Goal: Information Seeking & Learning: Learn about a topic

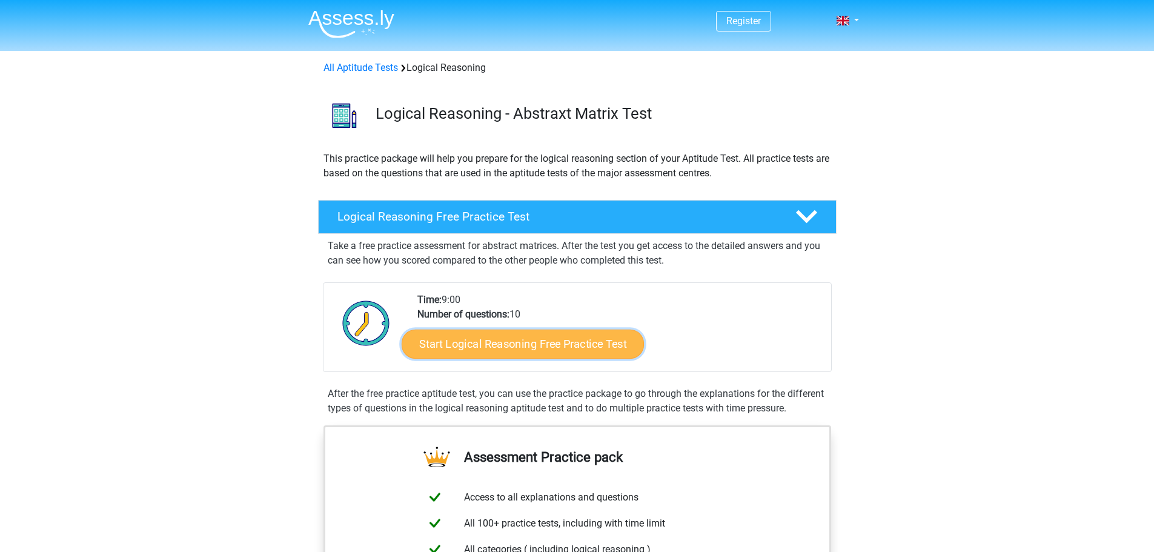
click at [514, 339] on link "Start Logical Reasoning Free Practice Test" at bounding box center [523, 343] width 242 height 29
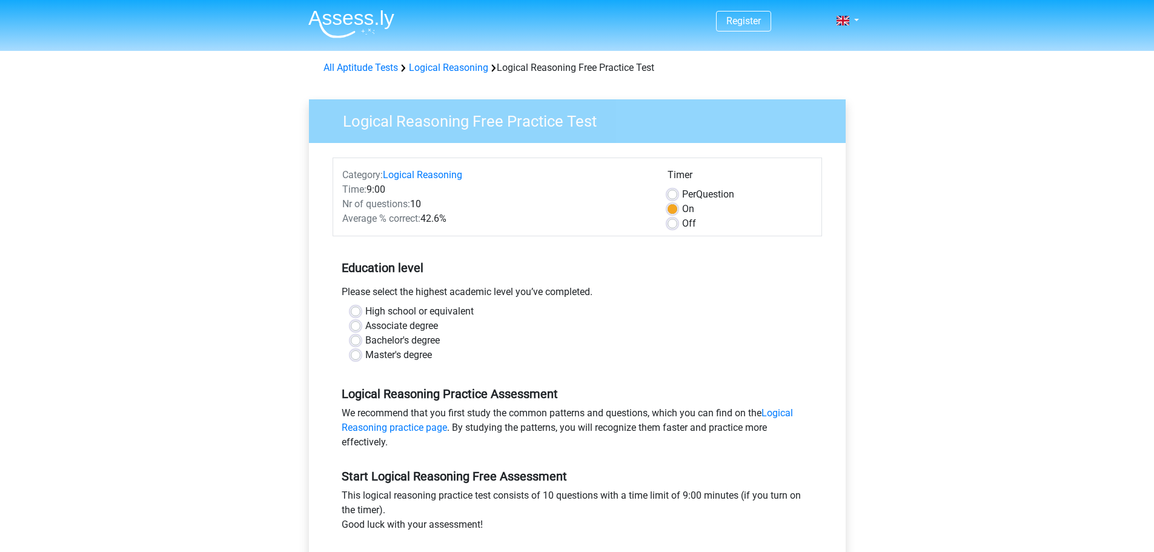
click at [395, 308] on label "High school or equivalent" at bounding box center [419, 311] width 108 height 15
click at [360, 308] on input "High school or equivalent" at bounding box center [356, 310] width 10 height 12
radio input "true"
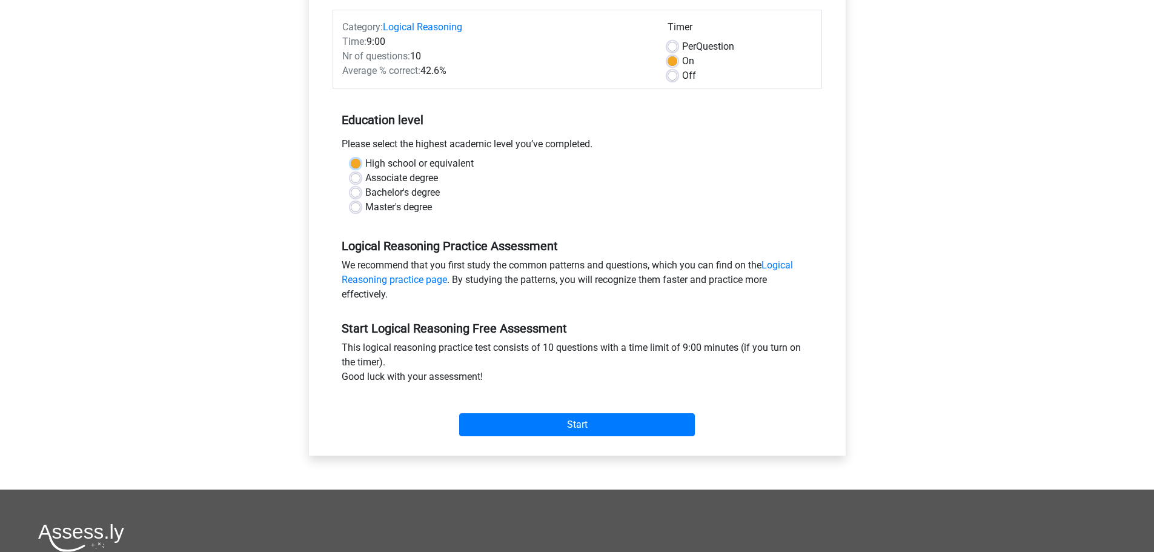
scroll to position [162, 0]
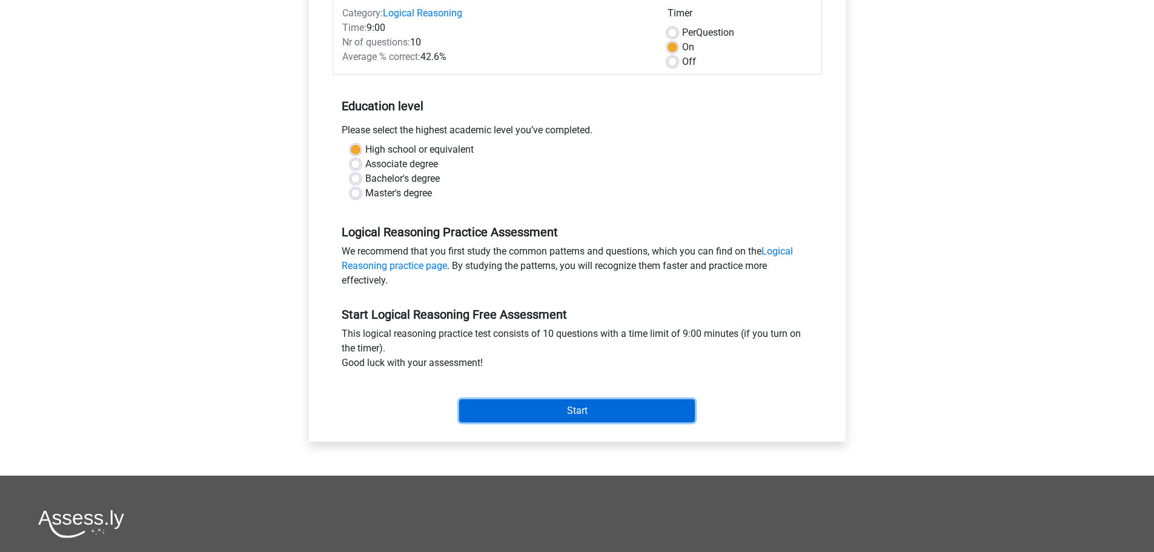
click at [609, 407] on input "Start" at bounding box center [577, 410] width 236 height 23
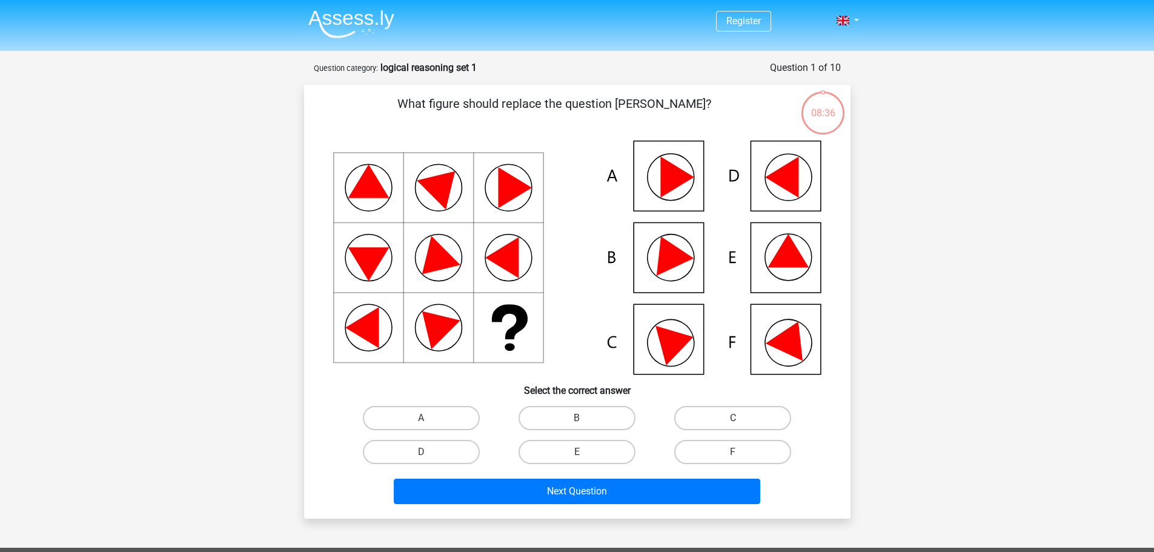
click at [788, 257] on icon at bounding box center [787, 250] width 41 height 33
click at [561, 445] on label "E" at bounding box center [576, 452] width 117 height 24
click at [577, 452] on input "E" at bounding box center [581, 456] width 8 height 8
radio input "true"
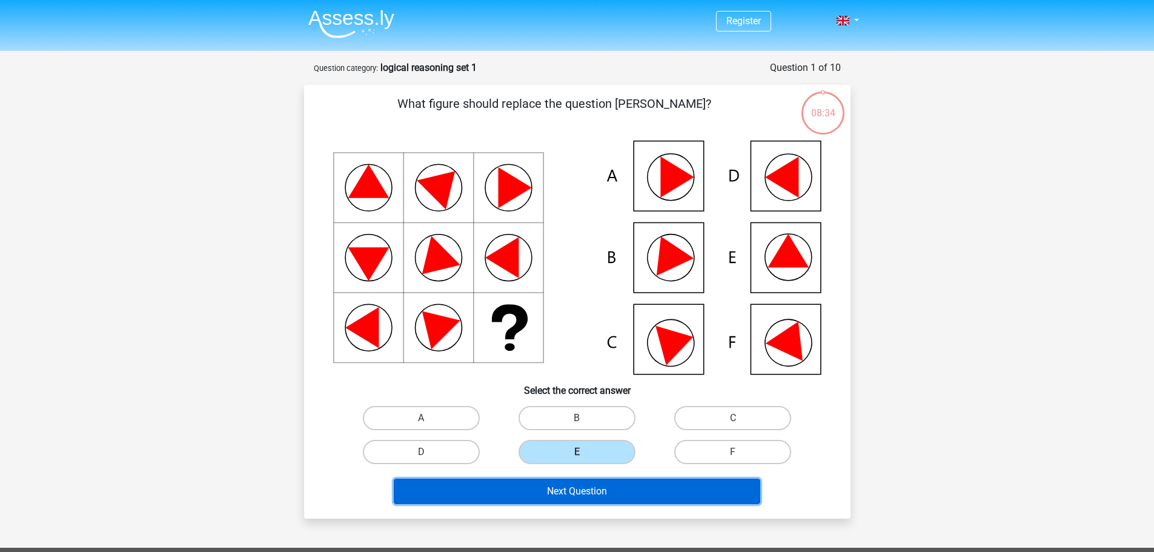
click at [655, 488] on button "Next Question" at bounding box center [577, 490] width 366 height 25
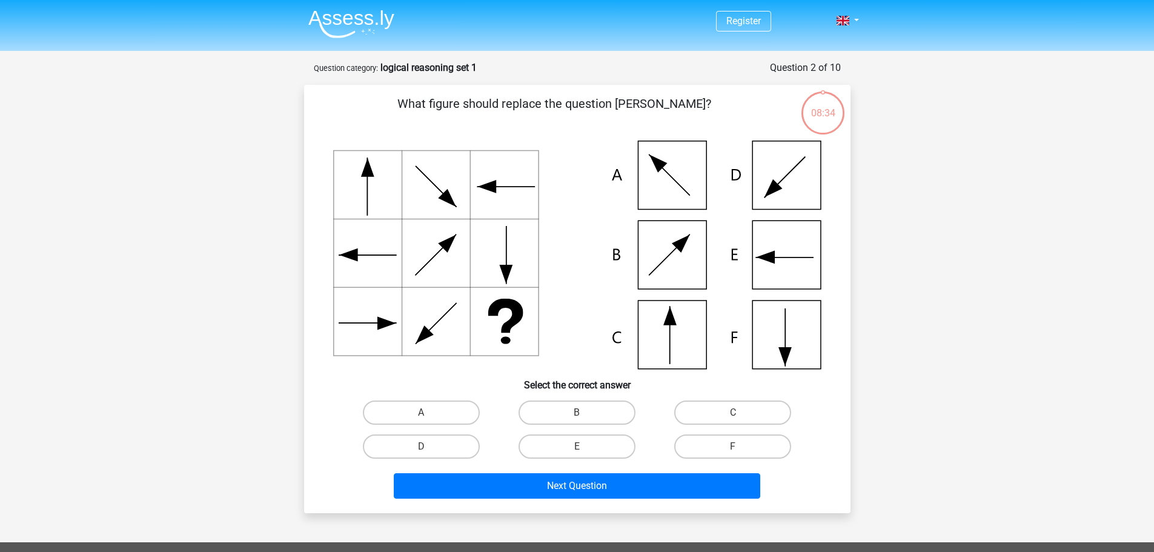
scroll to position [61, 0]
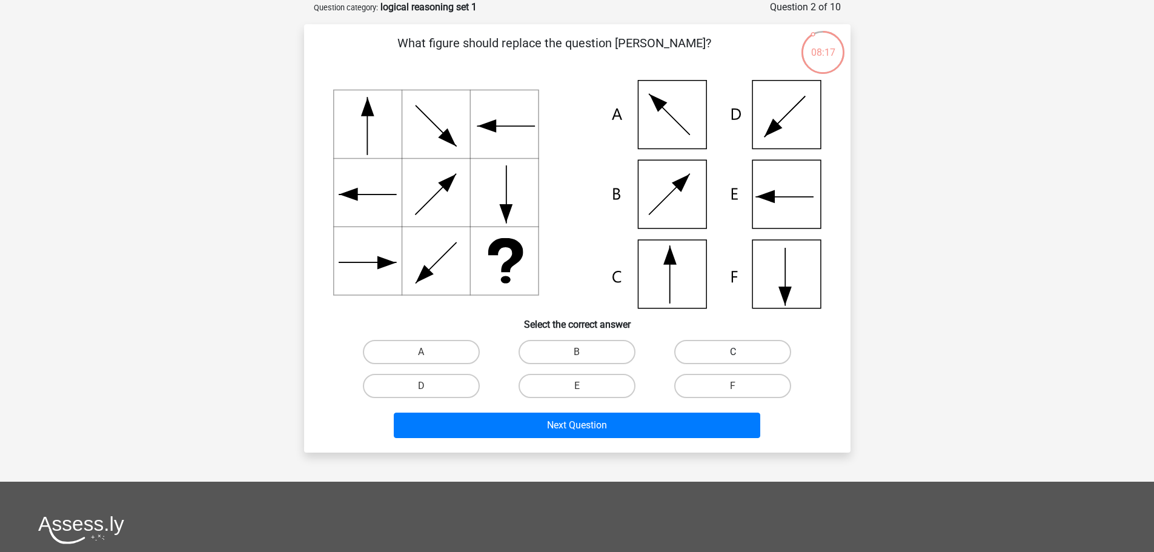
click at [724, 350] on label "C" at bounding box center [732, 352] width 117 height 24
click at [733, 352] on input "C" at bounding box center [737, 356] width 8 height 8
radio input "true"
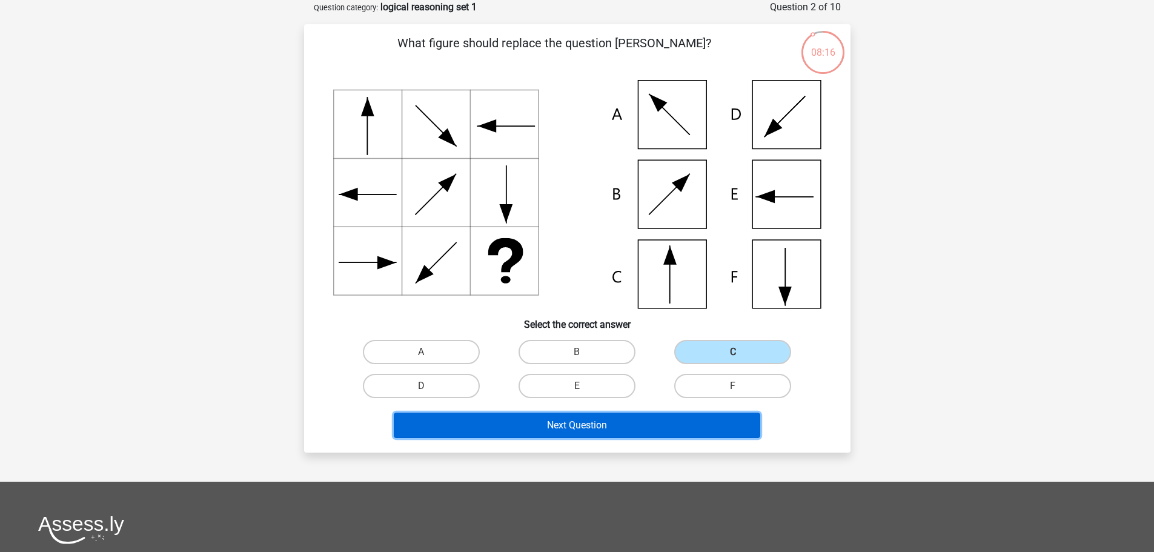
click at [627, 425] on button "Next Question" at bounding box center [577, 424] width 366 height 25
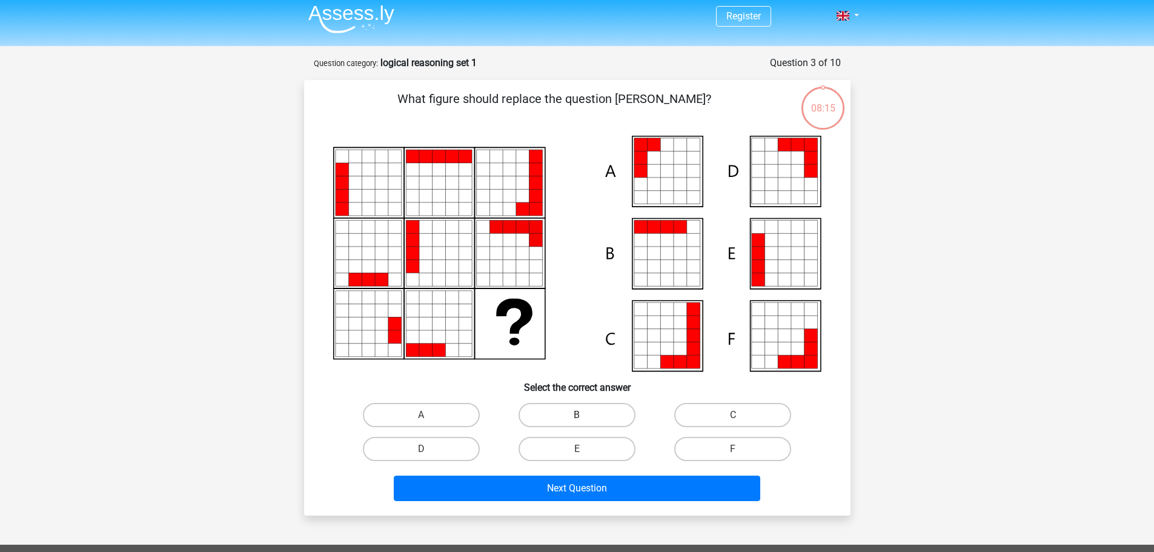
scroll to position [0, 0]
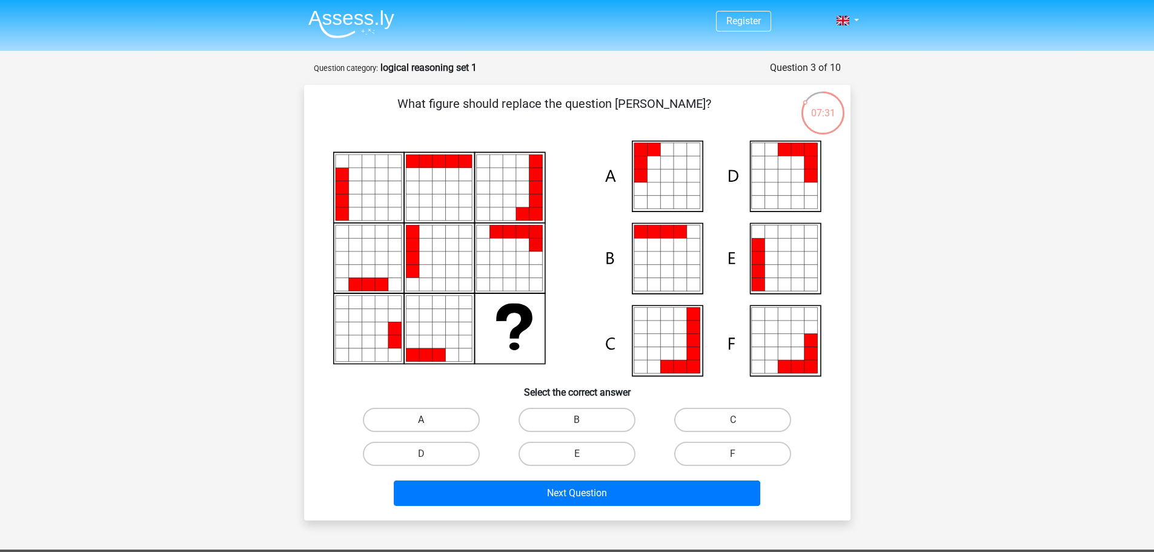
click at [433, 413] on label "A" at bounding box center [421, 420] width 117 height 24
click at [429, 420] on input "A" at bounding box center [425, 424] width 8 height 8
radio input "true"
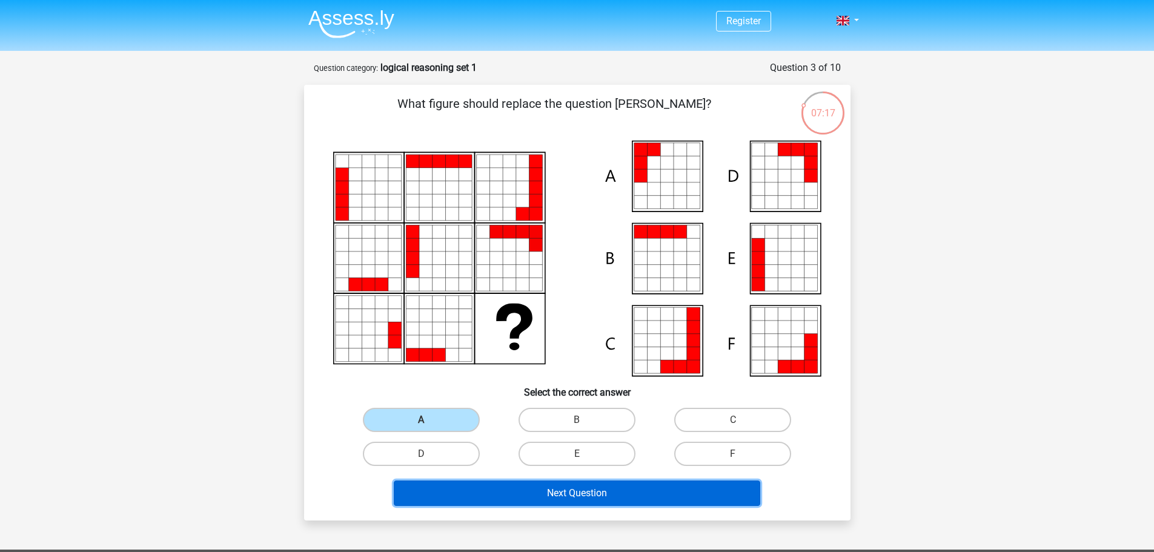
click at [566, 496] on button "Next Question" at bounding box center [577, 492] width 366 height 25
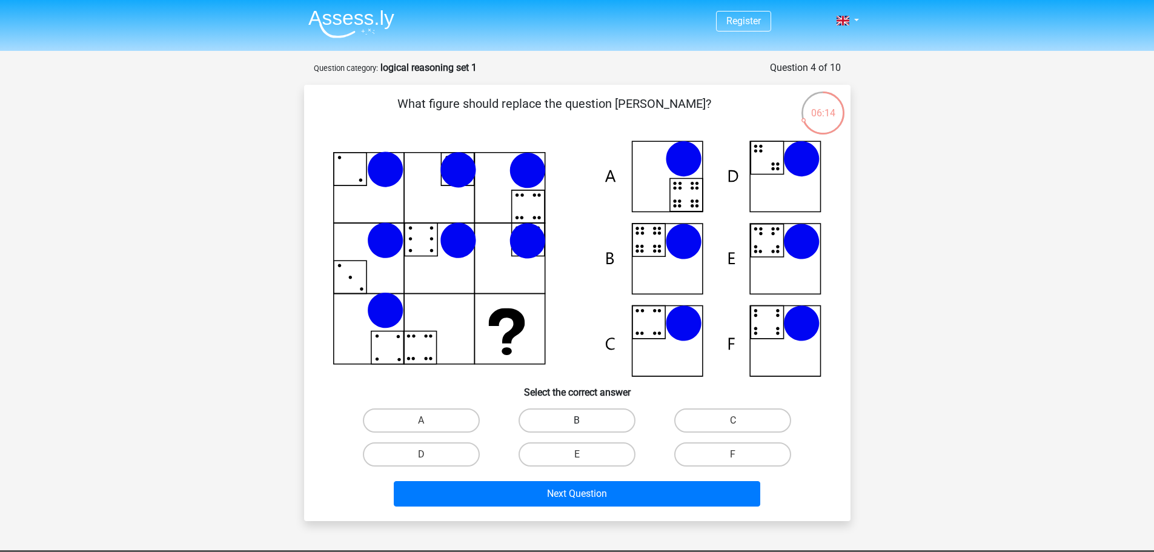
click at [569, 423] on label "B" at bounding box center [576, 420] width 117 height 24
click at [577, 423] on input "B" at bounding box center [581, 424] width 8 height 8
radio input "true"
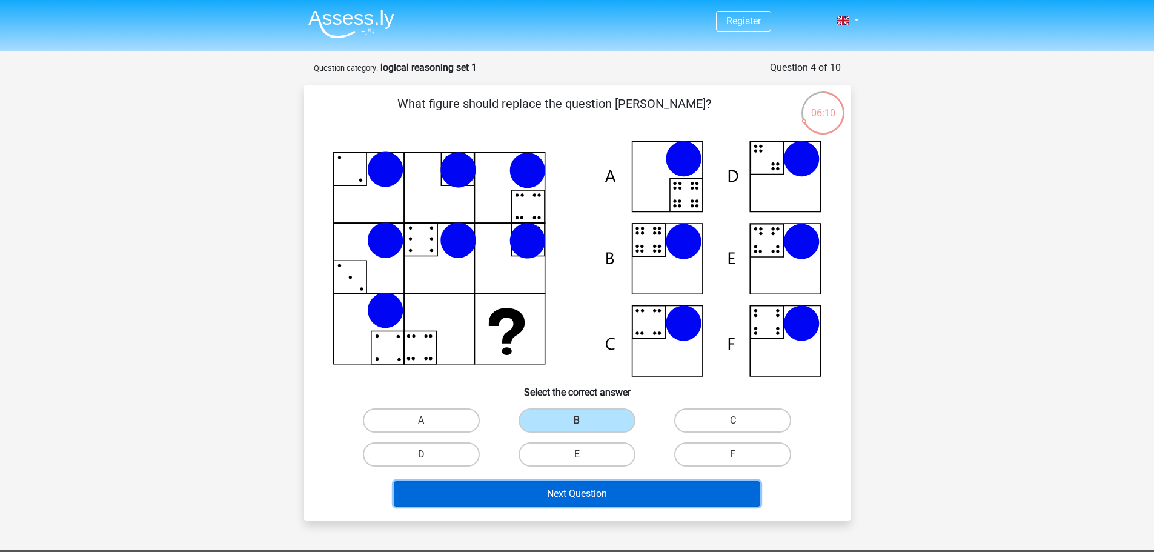
click at [635, 488] on button "Next Question" at bounding box center [577, 493] width 366 height 25
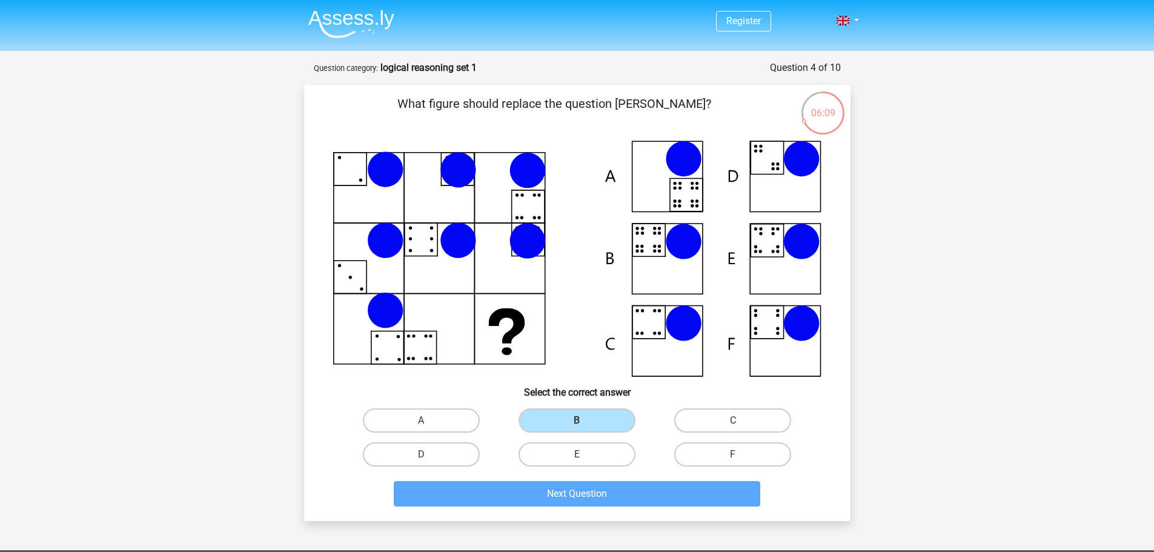
scroll to position [61, 0]
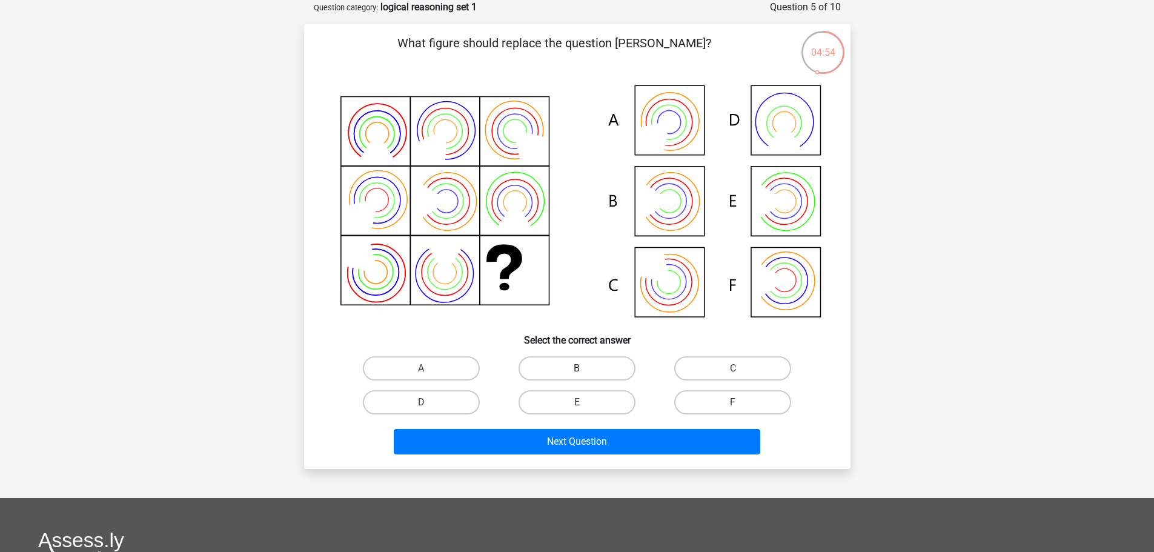
click at [550, 369] on label "B" at bounding box center [576, 368] width 117 height 24
click at [577, 369] on input "B" at bounding box center [581, 372] width 8 height 8
radio input "true"
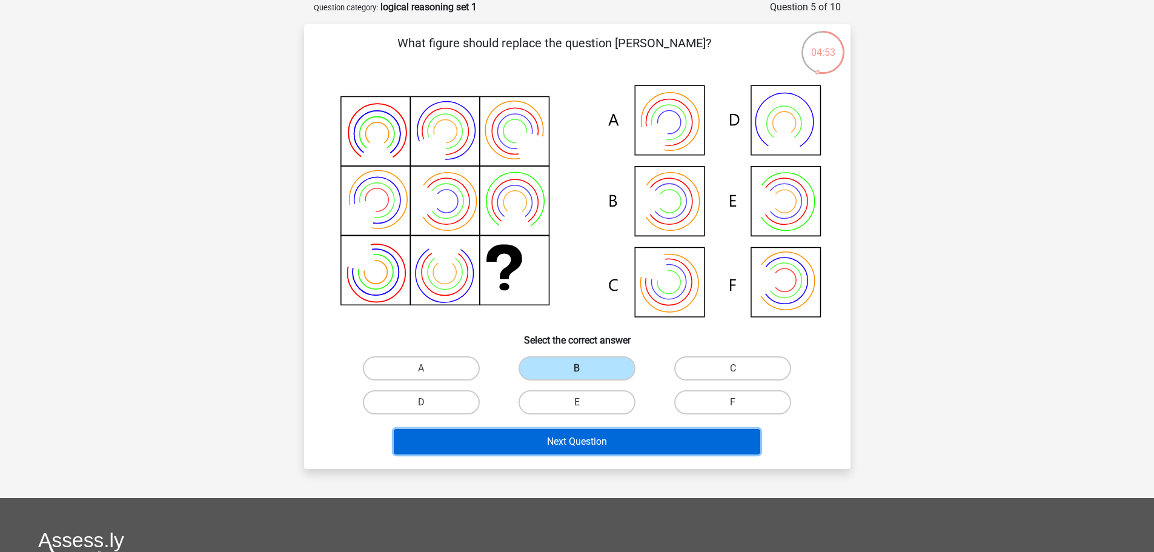
click at [593, 444] on button "Next Question" at bounding box center [577, 441] width 366 height 25
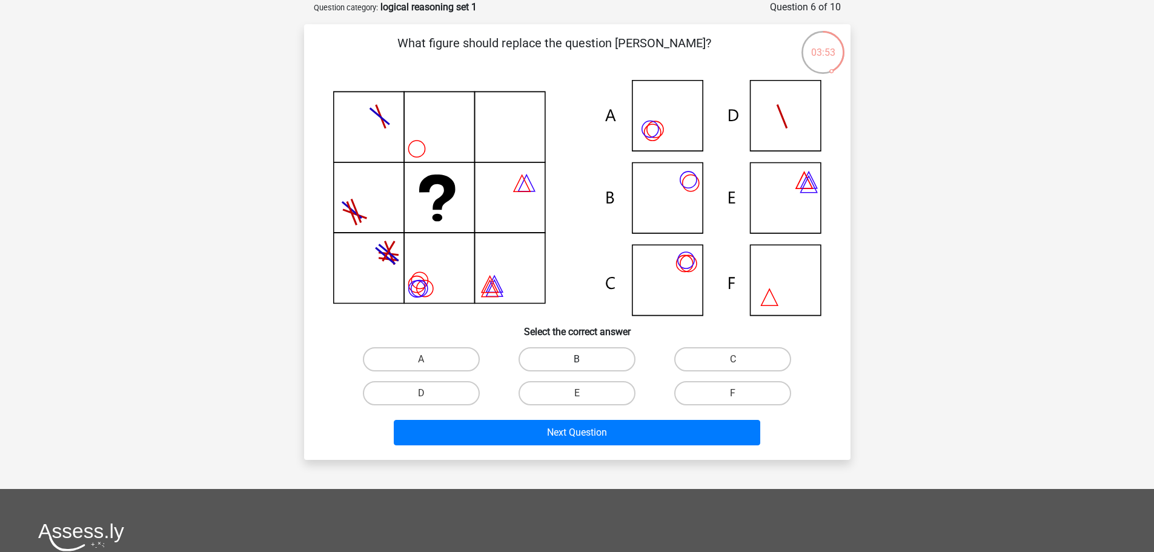
click at [593, 355] on label "B" at bounding box center [576, 359] width 117 height 24
click at [584, 359] on input "B" at bounding box center [581, 363] width 8 height 8
radio input "true"
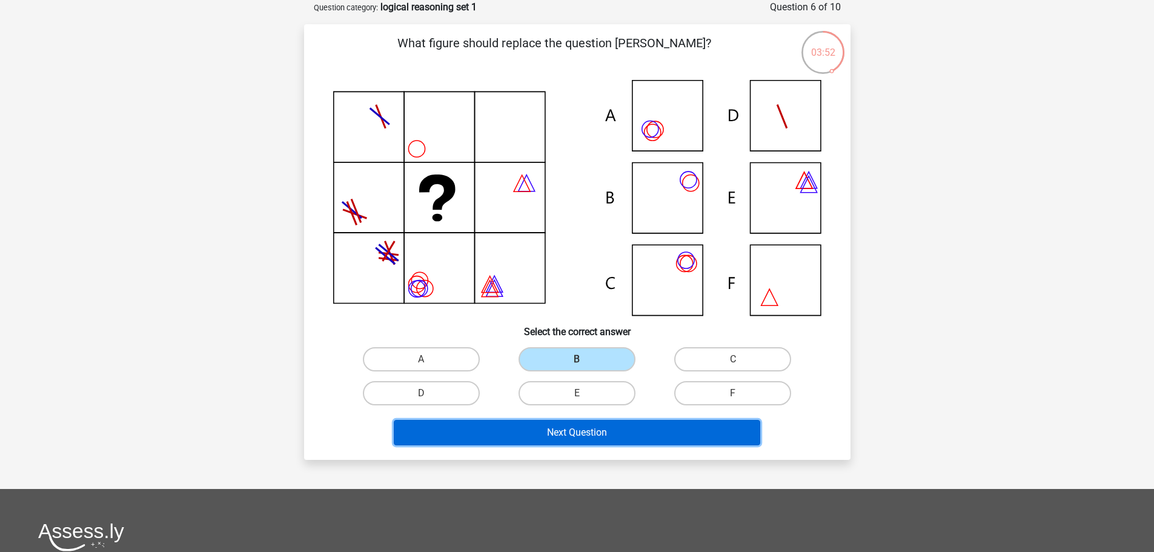
click at [604, 426] on button "Next Question" at bounding box center [577, 432] width 366 height 25
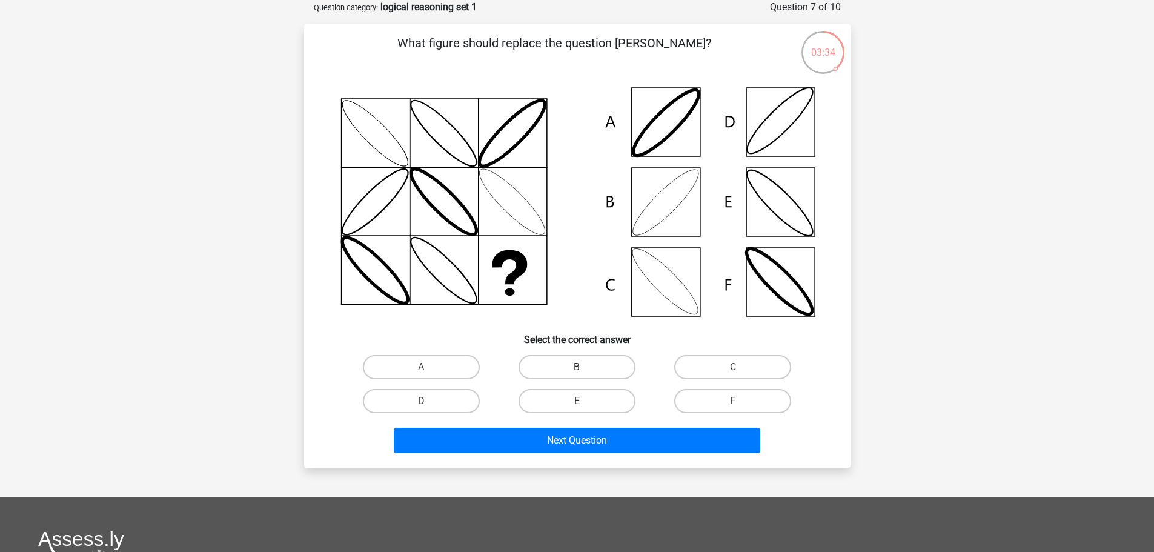
click at [593, 364] on label "B" at bounding box center [576, 367] width 117 height 24
click at [584, 367] on input "B" at bounding box center [581, 371] width 8 height 8
radio input "true"
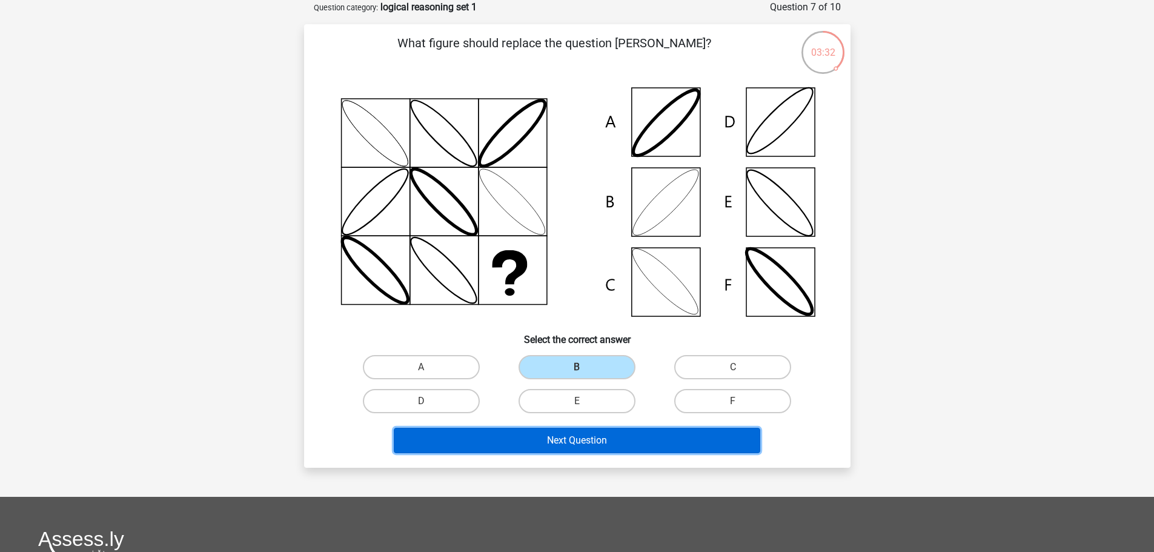
click at [593, 438] on button "Next Question" at bounding box center [577, 440] width 366 height 25
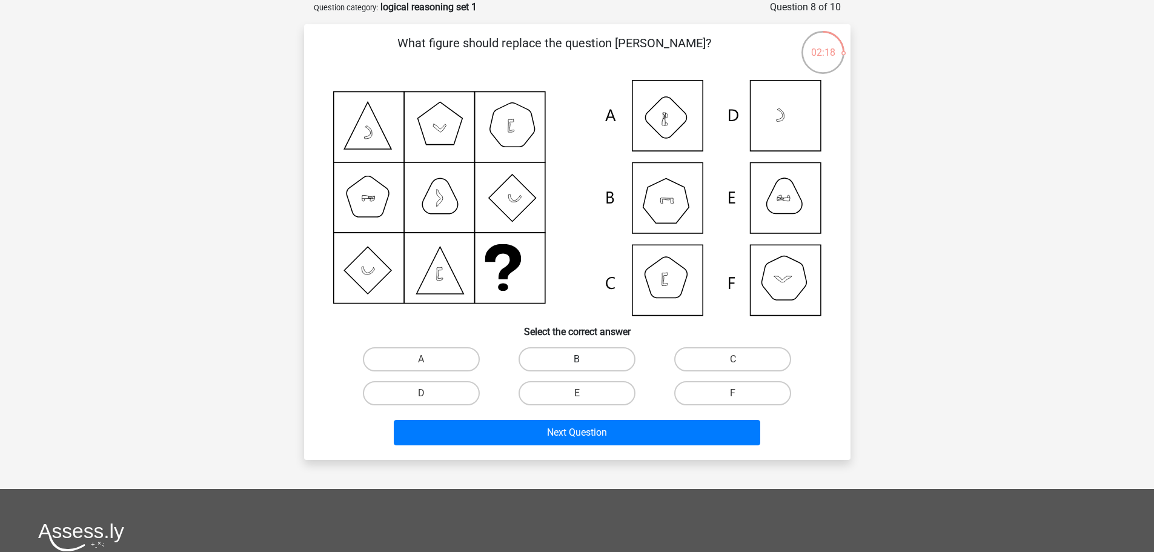
click at [607, 355] on label "B" at bounding box center [576, 359] width 117 height 24
click at [584, 359] on input "B" at bounding box center [581, 363] width 8 height 8
radio input "true"
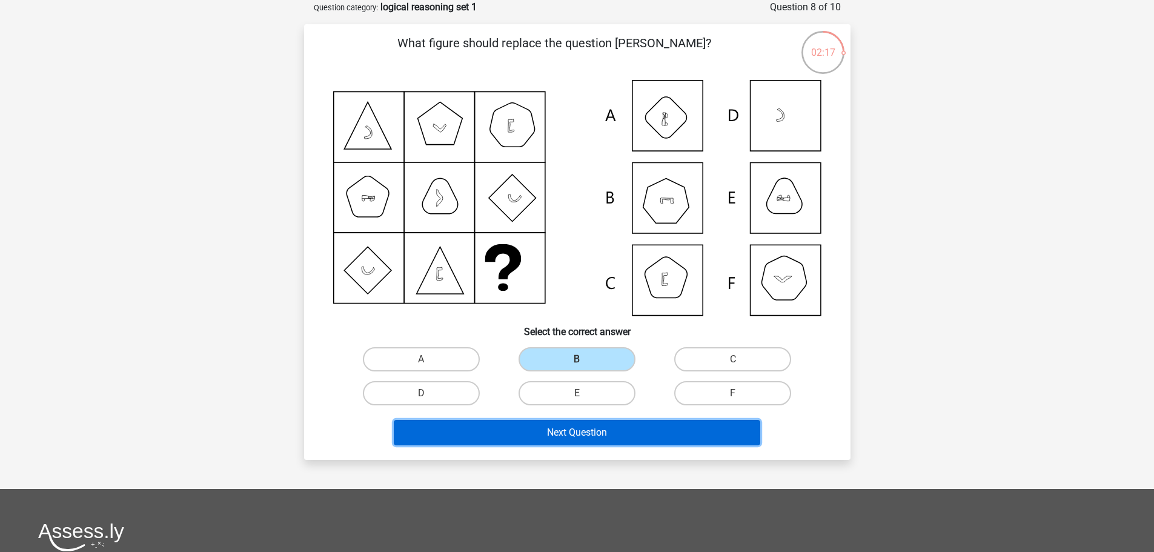
click at [627, 431] on button "Next Question" at bounding box center [577, 432] width 366 height 25
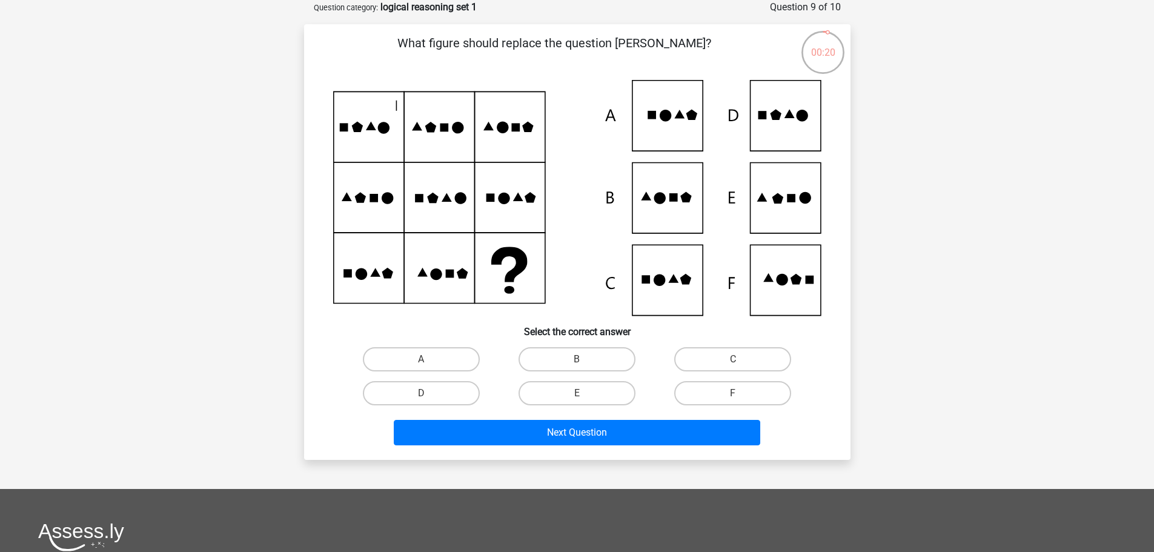
click at [584, 393] on input "E" at bounding box center [581, 397] width 8 height 8
radio input "true"
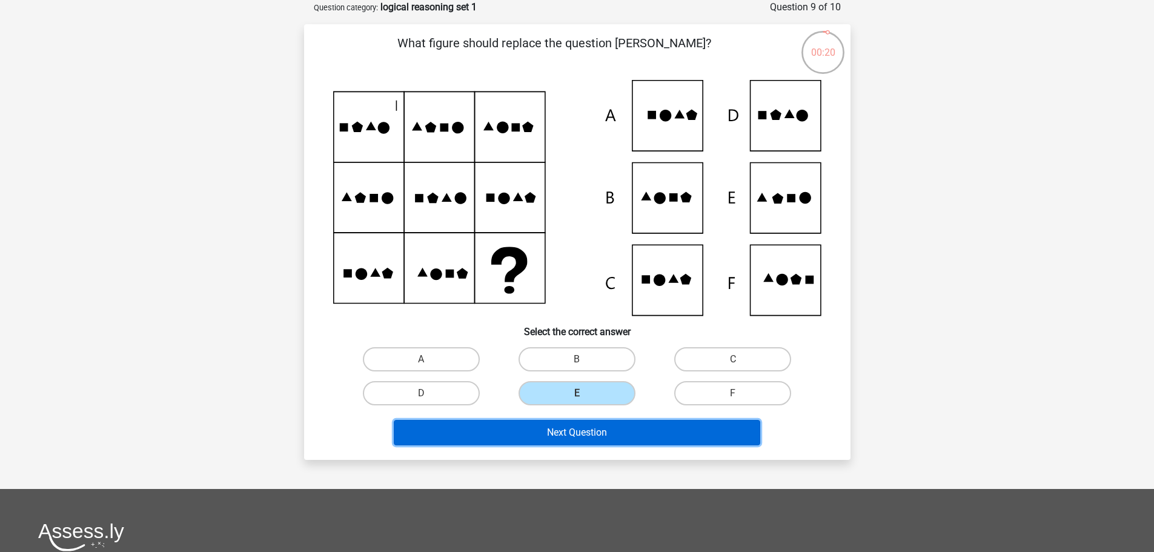
click at [659, 433] on button "Next Question" at bounding box center [577, 432] width 366 height 25
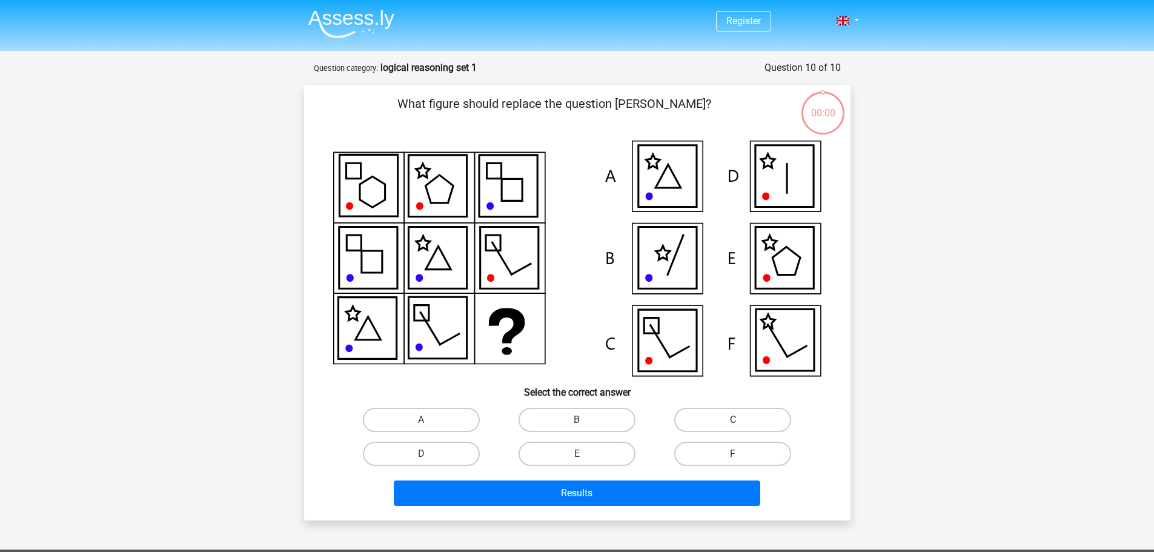
scroll to position [61, 0]
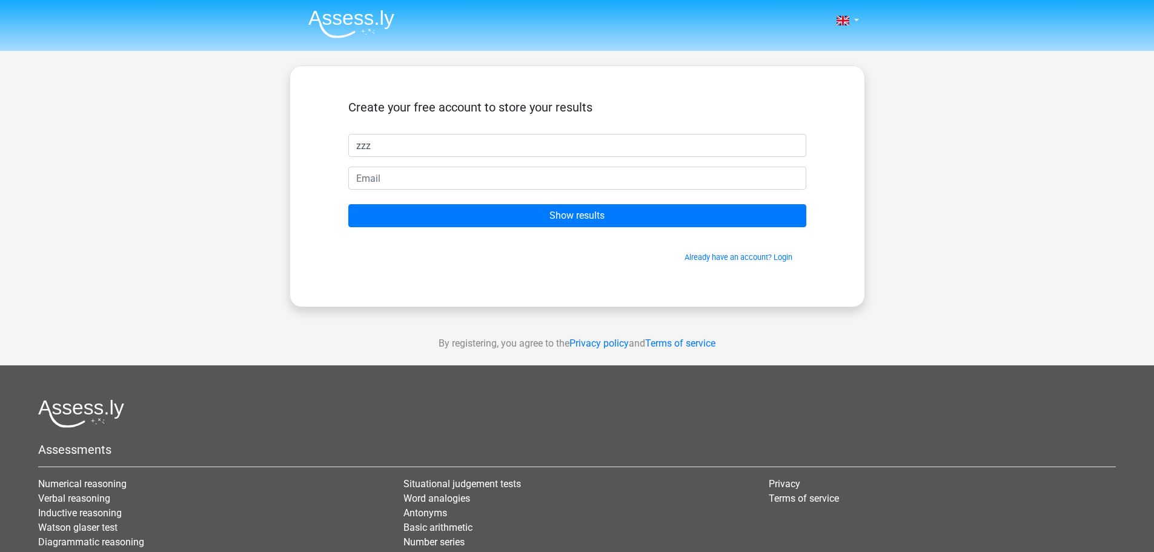
type input "zzz"
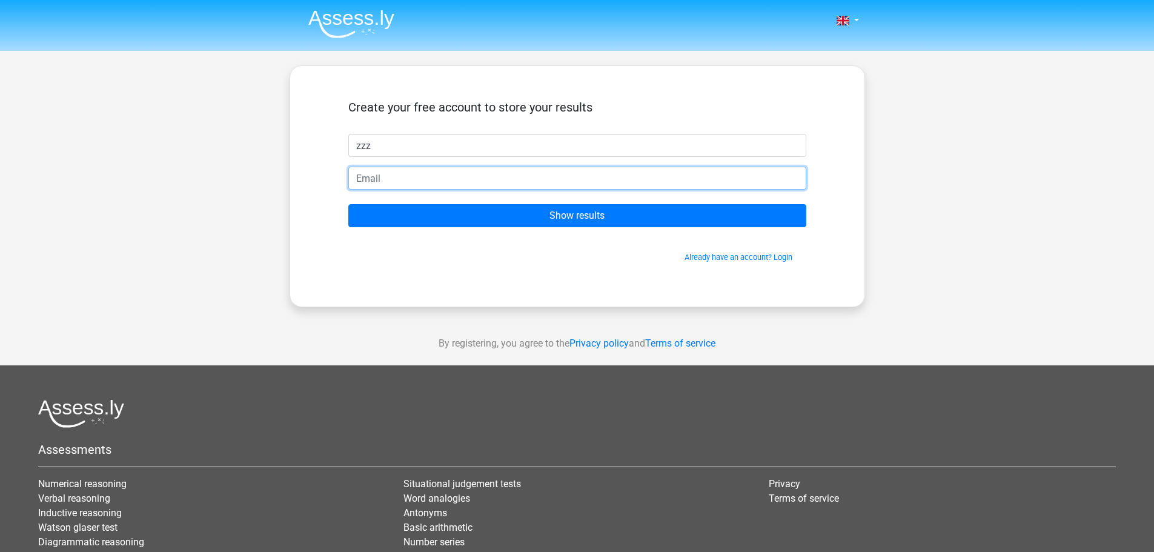
click at [475, 173] on input "email" at bounding box center [577, 178] width 458 height 23
type input "[EMAIL_ADDRESS][DOMAIN_NAME]"
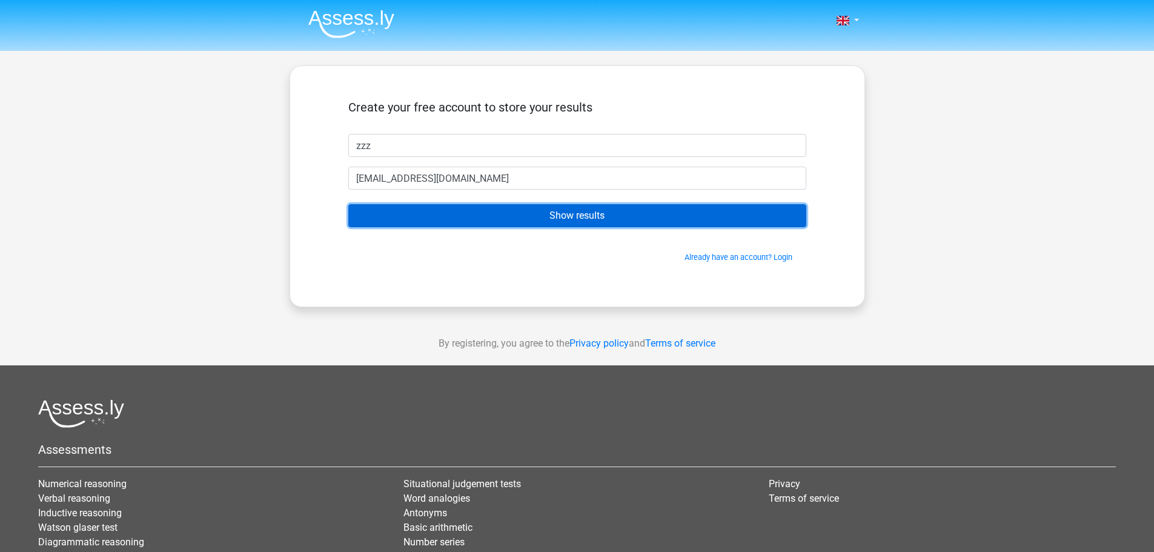
click at [565, 218] on input "Show results" at bounding box center [577, 215] width 458 height 23
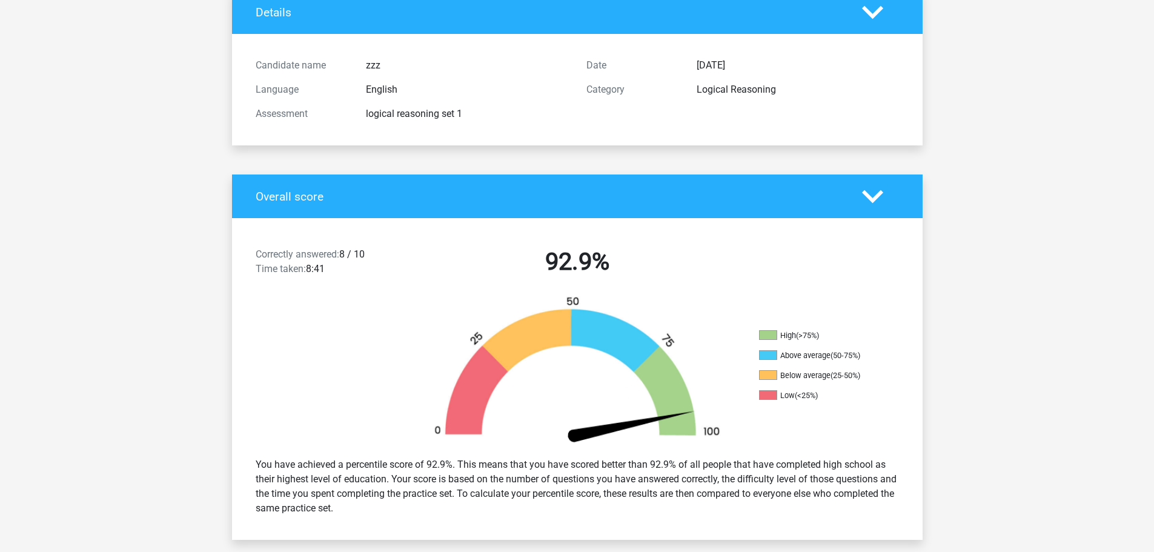
scroll to position [81, 0]
